Goal: Information Seeking & Learning: Learn about a topic

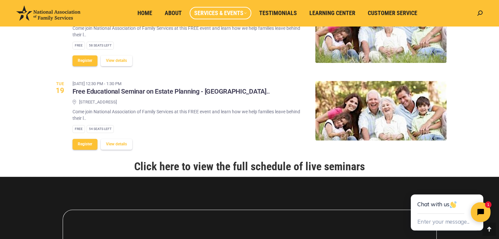
scroll to position [810, 0]
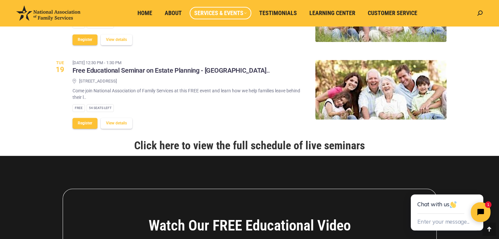
drag, startPoint x: 503, startPoint y: 23, endPoint x: 83, endPoint y: 4, distance: 420.4
click at [270, 139] on link "Click here to view the full schedule of live seminars" at bounding box center [249, 145] width 230 height 13
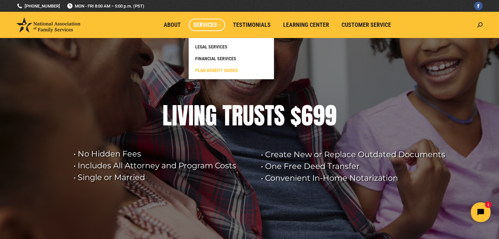
click at [222, 71] on span "PLAN BENEFIT GUIDES" at bounding box center [216, 71] width 43 height 6
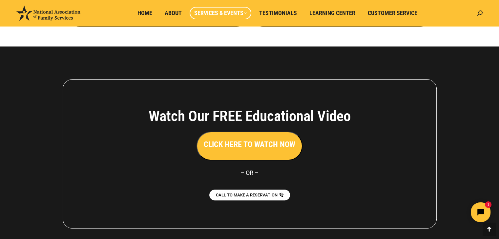
scroll to position [184, 0]
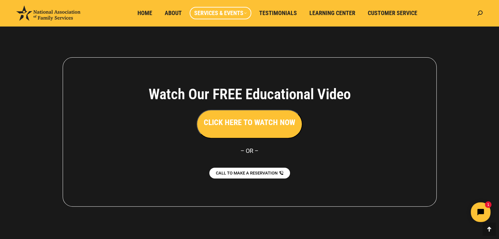
click at [272, 125] on h3 "CLICK HERE TO WATCH NOW" at bounding box center [249, 122] width 91 height 11
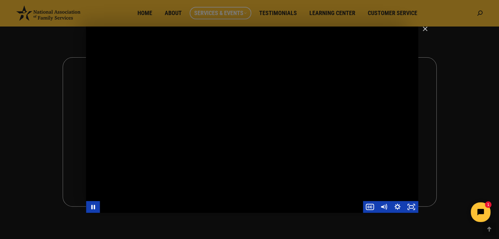
drag, startPoint x: 126, startPoint y: 169, endPoint x: 203, endPoint y: 173, distance: 77.1
click at [203, 173] on div "Main Video - Full Webinar (Emma) Landon V1.4" at bounding box center [252, 120] width 332 height 187
click at [186, 143] on div "Main Video - Full Webinar (Emma) Landon V1.4" at bounding box center [252, 120] width 332 height 187
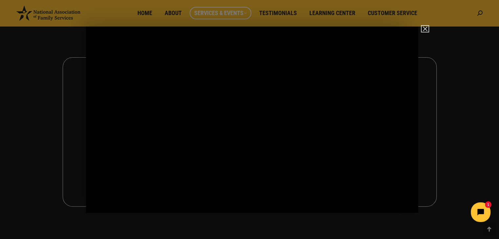
click at [423, 29] on img "Close" at bounding box center [421, 31] width 11 height 11
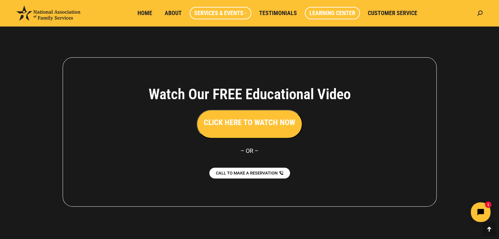
click at [329, 12] on span "Learning Center" at bounding box center [332, 13] width 46 height 7
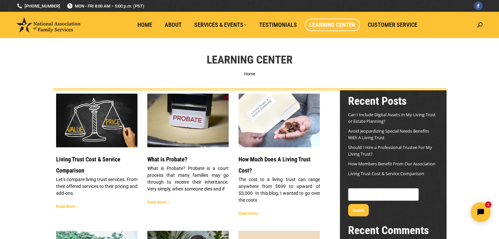
click at [73, 29] on img at bounding box center [48, 24] width 64 height 15
click at [59, 28] on img at bounding box center [48, 24] width 64 height 15
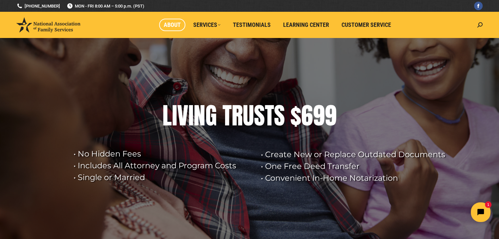
click at [179, 23] on span "About" at bounding box center [172, 24] width 17 height 7
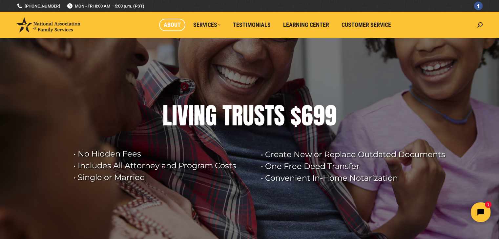
click at [175, 23] on span "About" at bounding box center [172, 24] width 17 height 7
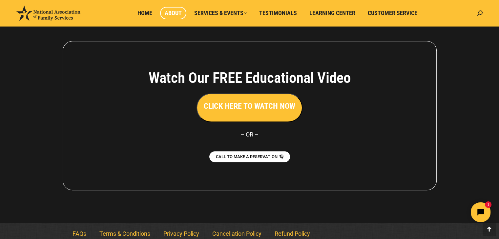
scroll to position [510, 0]
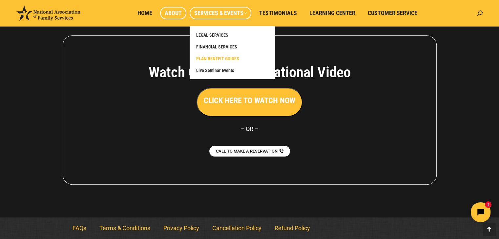
click at [223, 58] on span "PLAN BENEFIT GUIDES" at bounding box center [217, 59] width 43 height 6
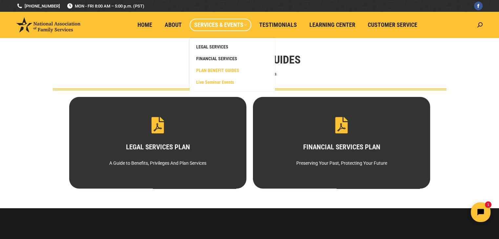
click at [232, 82] on span "Live Seminar Events" at bounding box center [215, 82] width 38 height 6
click at [224, 82] on span "Live Seminar Events" at bounding box center [215, 82] width 38 height 6
